Goal: Information Seeking & Learning: Learn about a topic

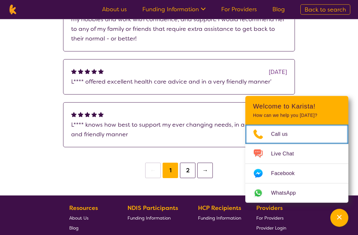
scroll to position [584, 0]
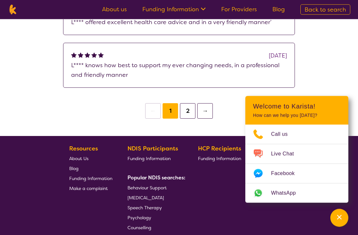
click at [192, 113] on button "2" at bounding box center [187, 111] width 15 height 15
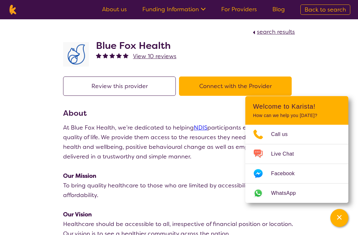
click at [122, 11] on link "About us" at bounding box center [114, 9] width 25 height 8
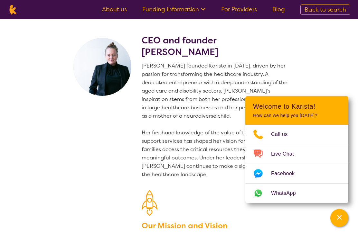
click at [204, 9] on icon at bounding box center [202, 8] width 7 height 7
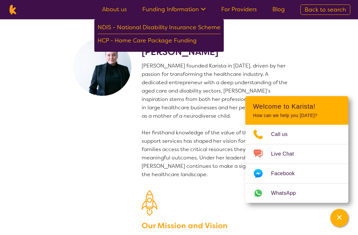
click at [193, 29] on div "NDIS - National Disability Insurance Scheme" at bounding box center [159, 29] width 123 height 12
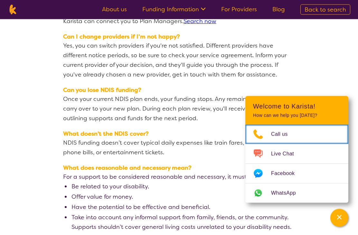
scroll to position [968, 0]
